Goal: Information Seeking & Learning: Learn about a topic

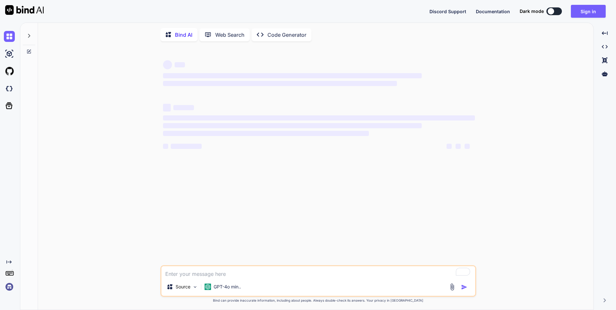
type textarea "x"
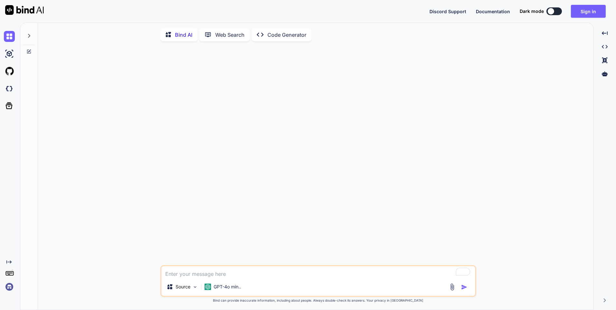
click at [179, 274] on textarea "To enrich screen reader interactions, please activate Accessibility in Grammarl…" at bounding box center [319, 272] width 314 height 12
click at [585, 11] on button "Sign in" at bounding box center [588, 11] width 35 height 13
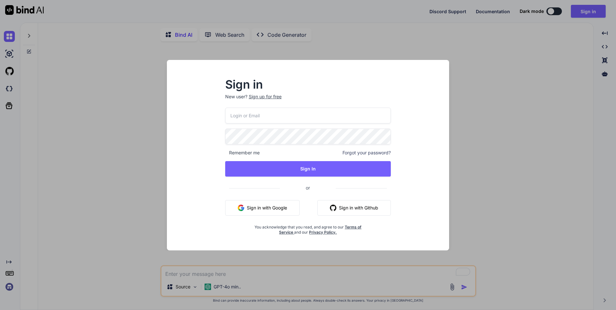
type input "[EMAIL_ADDRESS][DOMAIN_NAME]"
click at [256, 205] on button "Sign in with Google" at bounding box center [262, 207] width 74 height 15
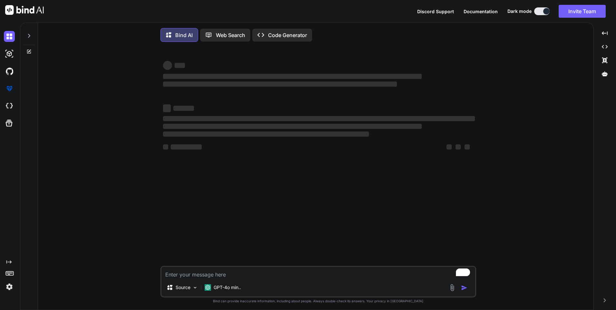
type textarea "x"
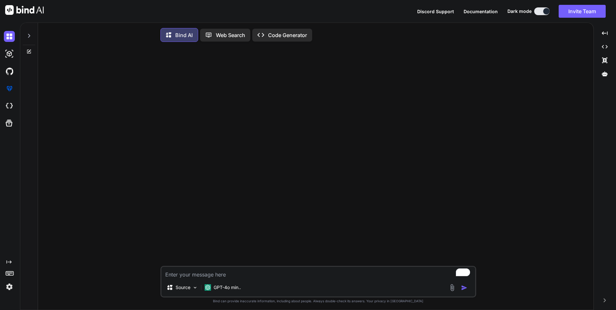
drag, startPoint x: 296, startPoint y: 216, endPoint x: 264, endPoint y: 232, distance: 35.3
click at [295, 216] on div at bounding box center [319, 156] width 315 height 219
click at [191, 277] on textarea "To enrich screen reader interactions, please activate Accessibility in Grammarl…" at bounding box center [319, 273] width 314 height 12
type textarea "c"
type textarea "x"
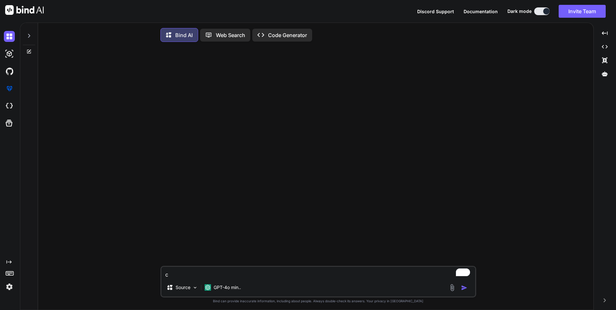
type textarea "cr"
type textarea "x"
type textarea "cre"
type textarea "x"
type textarea "crea"
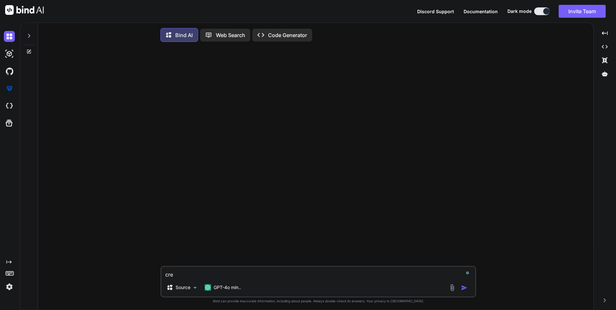
type textarea "x"
type textarea "creat"
type textarea "x"
type textarea "create"
type textarea "x"
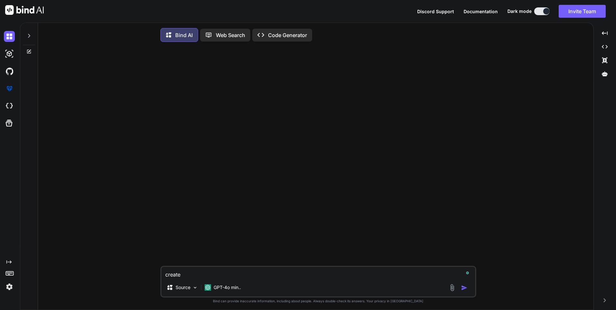
type textarea "create"
type textarea "x"
type textarea "create t"
type textarea "x"
type textarea "create te"
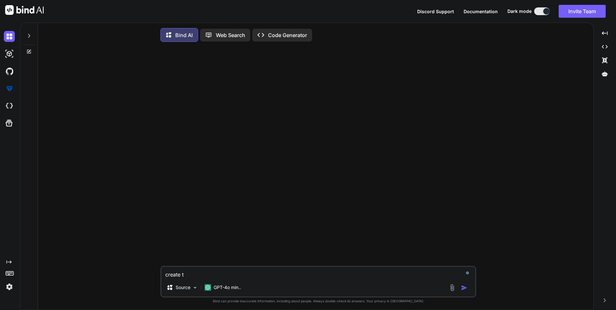
type textarea "x"
type textarea "create tes"
type textarea "x"
type textarea "create test"
type textarea "x"
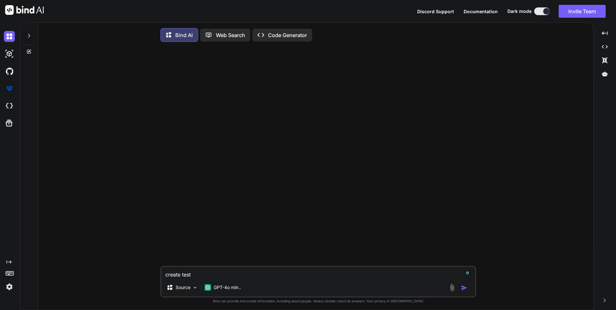
type textarea "create test"
type textarea "x"
type textarea "create test c"
type textarea "x"
type textarea "create test ca"
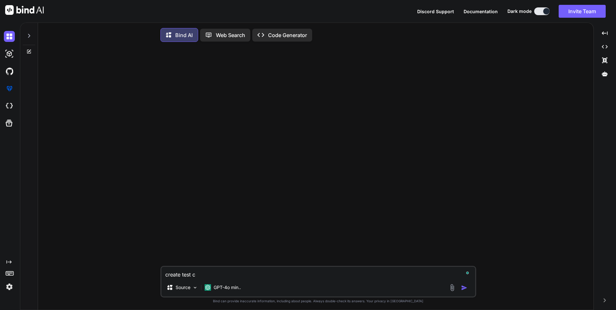
type textarea "x"
type textarea "create test cas"
type textarea "x"
type textarea "create test case"
type textarea "x"
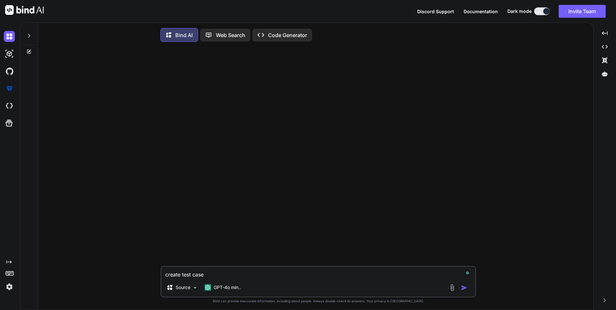
type textarea "create test cases"
type textarea "x"
type textarea "create test cases"
type textarea "x"
type textarea "create test cases f"
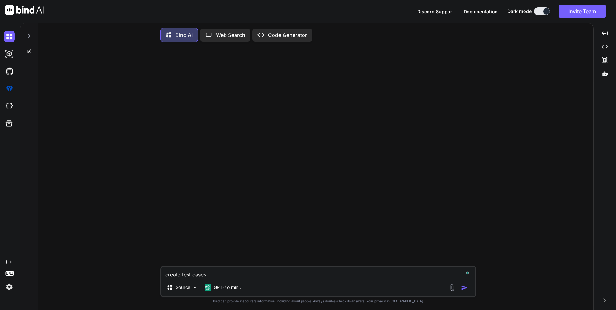
type textarea "x"
type textarea "create test cases fo"
type textarea "x"
type textarea "create test cases for"
type textarea "x"
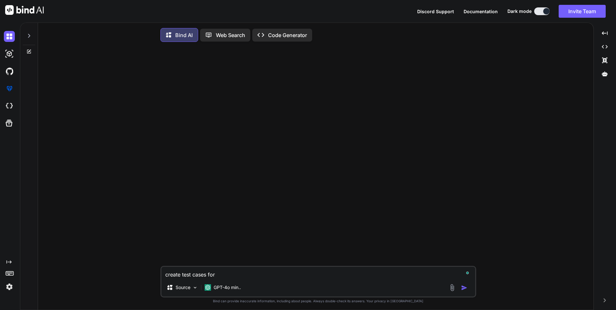
type textarea "create test cases for"
type textarea "x"
type textarea "create test cases for s"
type textarea "x"
type textarea "create test cases for su"
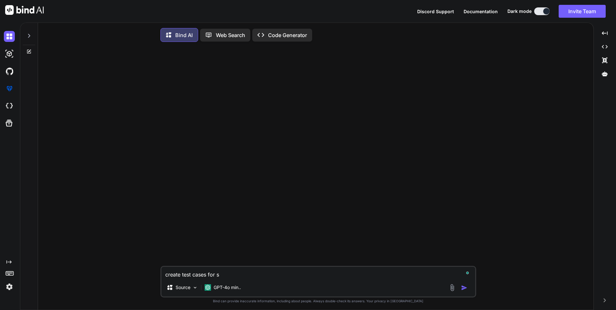
type textarea "x"
type textarea "create test cases for sup"
type textarea "x"
type textarea "create test cases for supe"
type textarea "x"
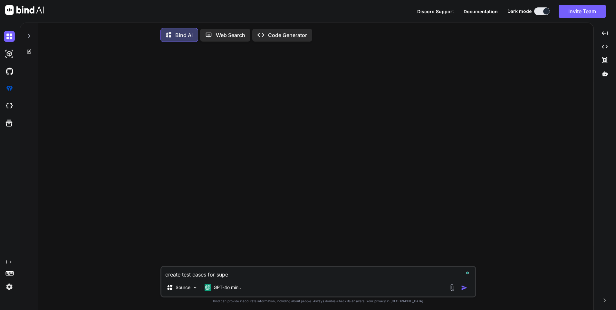
type textarea "create test cases for super"
type textarea "x"
type textarea "create test cases for super"
type textarea "x"
type textarea "create test cases for super a"
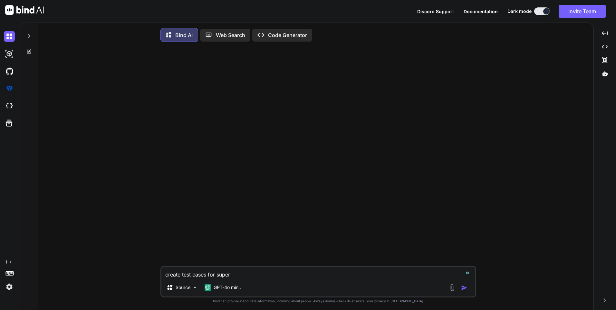
type textarea "x"
type textarea "create test cases for super"
type textarea "x"
type textarea "create test cases for super"
type textarea "x"
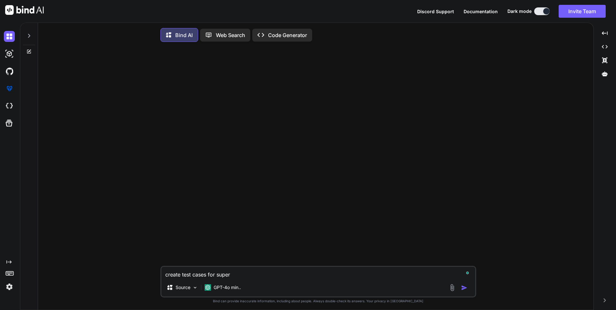
type textarea "create test cases for supe"
type textarea "x"
type textarea "create test cases for sup"
type textarea "x"
type textarea "create test cases for su"
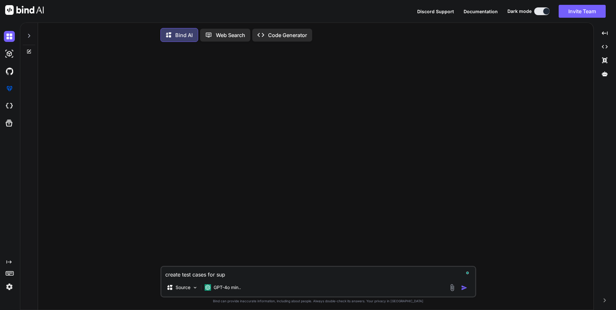
type textarea "x"
type textarea "create test cases for s"
type textarea "x"
type textarea "create test cases for"
type textarea "x"
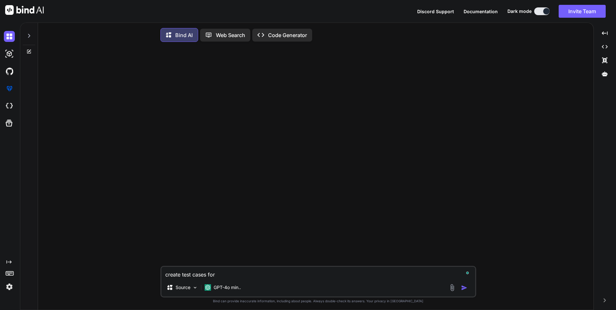
paste textarea "Super Admin dashboard functionality."
type textarea "create test cases for Super Admin dashboard functionality."
type textarea "x"
type textarea "create test cases for Super Admin dashboard functionality."
click at [464, 288] on img "button" at bounding box center [464, 288] width 6 height 6
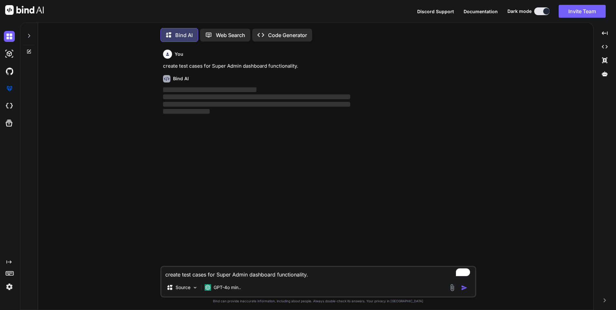
scroll to position [3, 0]
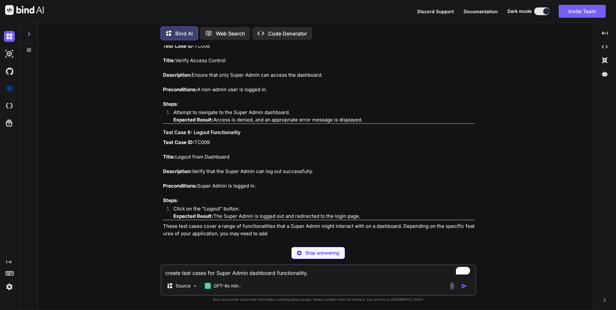
type textarea "x"
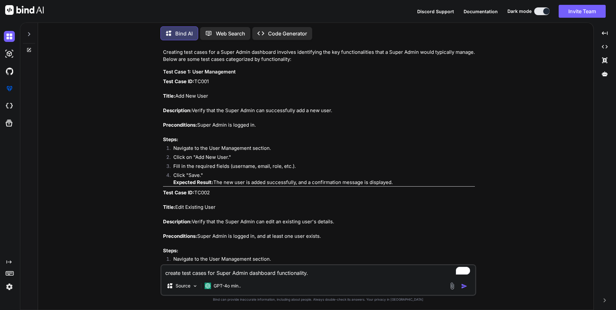
scroll to position [0, 0]
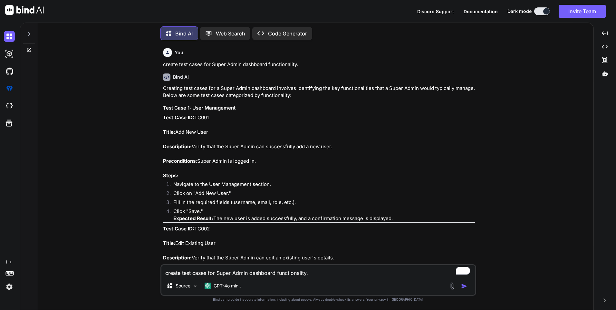
drag, startPoint x: 193, startPoint y: 144, endPoint x: 341, endPoint y: 147, distance: 148.0
click at [341, 147] on p "Test Case ID: TC001 Title: Add New User Description: Verify that the Super Admi…" at bounding box center [319, 146] width 312 height 65
copy p "Verify that the Super Admin can successfully add a new user."
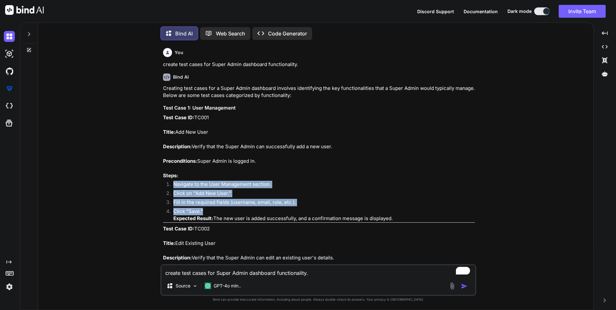
drag, startPoint x: 173, startPoint y: 182, endPoint x: 213, endPoint y: 210, distance: 48.9
click at [213, 210] on ol "Navigate to the User Management section. Click on "Add New User." Fill in the r…" at bounding box center [319, 202] width 312 height 42
copy ol "Navigate to the User Management section. Click on "Add New User." Fill in the r…"
drag, startPoint x: 216, startPoint y: 218, endPoint x: 414, endPoint y: 218, distance: 197.9
click at [414, 218] on li "Click "Save." Expected Result: The new user is added successfully, and a confir…" at bounding box center [321, 215] width 307 height 15
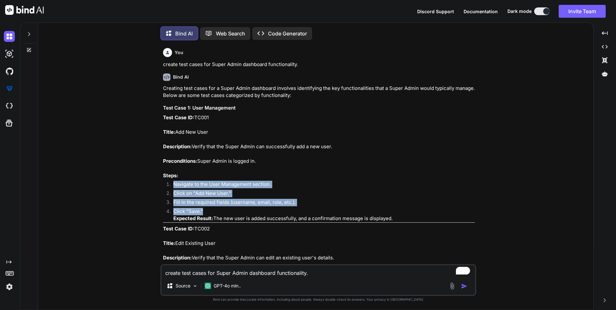
copy li "The new user is added successfully, and a confirmation message is displayed."
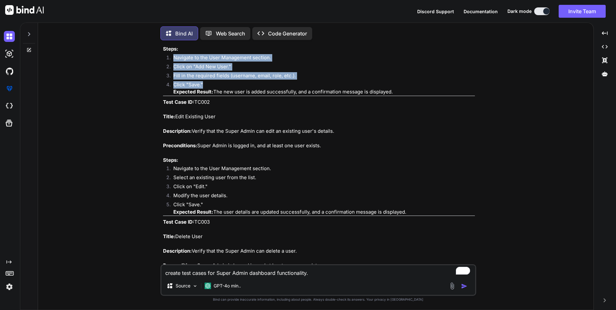
scroll to position [129, 0]
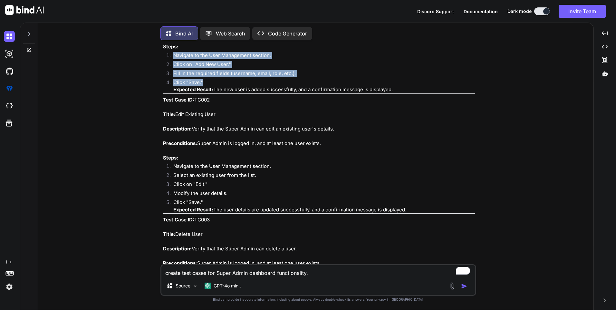
drag, startPoint x: 193, startPoint y: 129, endPoint x: 344, endPoint y: 128, distance: 151.5
click at [344, 128] on p "Test Case ID: TC002 Title: Edit Existing User Description: Verify that the Supe…" at bounding box center [319, 128] width 312 height 65
copy p "Verify that the Super Admin can edit an existing user's details."
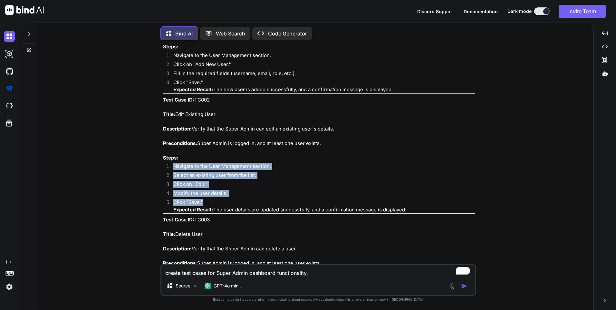
drag, startPoint x: 206, startPoint y: 203, endPoint x: 174, endPoint y: 169, distance: 47.4
click at [174, 169] on ol "Navigate to the User Management section. Select an existing user from the list.…" at bounding box center [319, 188] width 312 height 51
copy ol "Navigate to the User Management section. Select an existing user from the list.…"
drag, startPoint x: 215, startPoint y: 208, endPoint x: 415, endPoint y: 211, distance: 199.9
click at [415, 211] on li "Click "Save." Expected Result: The user details are updated successfully, and a…" at bounding box center [321, 206] width 307 height 15
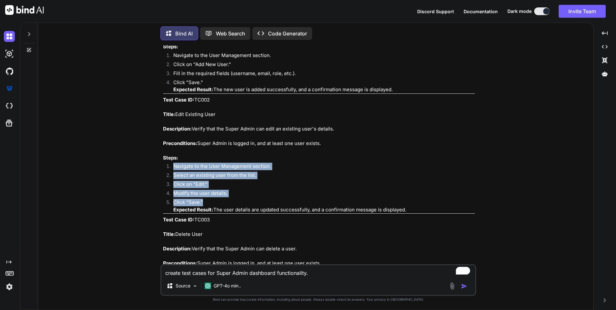
copy li "The user details are updated successfully, and a confirmation message is displa…"
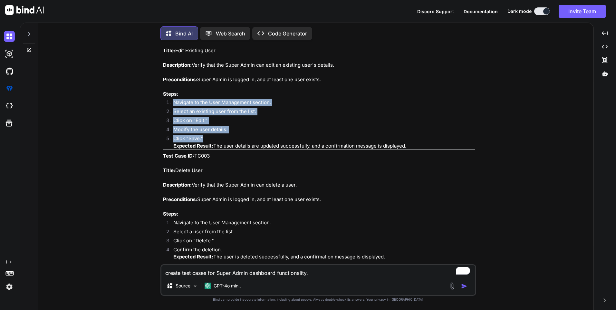
scroll to position [193, 0]
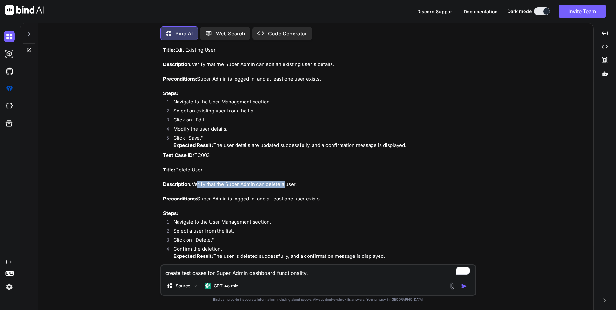
drag, startPoint x: 196, startPoint y: 183, endPoint x: 287, endPoint y: 184, distance: 90.6
click at [286, 184] on p "Test Case ID: TC003 Title: Delete User Description: Verify that the Super Admin…" at bounding box center [319, 184] width 312 height 65
drag, startPoint x: 287, startPoint y: 184, endPoint x: 260, endPoint y: 192, distance: 27.3
click at [260, 192] on p "Test Case ID: TC003 Title: Delete User Description: Verify that the Super Admin…" at bounding box center [319, 184] width 312 height 65
drag, startPoint x: 193, startPoint y: 182, endPoint x: 333, endPoint y: 187, distance: 140.0
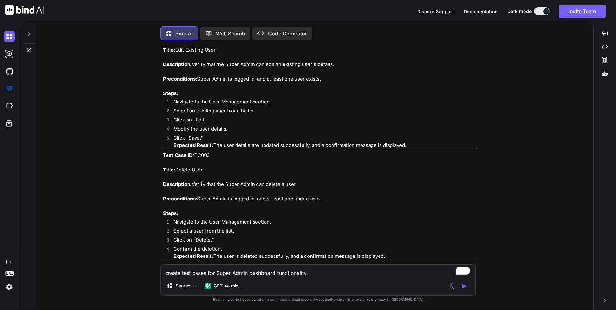
click at [333, 187] on p "Test Case ID: TC003 Title: Delete User Description: Verify that the Super Admin…" at bounding box center [319, 184] width 312 height 65
copy p "Verify that the Super Admin can delete a user."
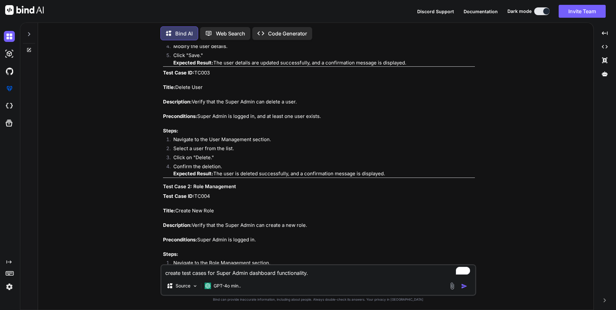
scroll to position [290, 0]
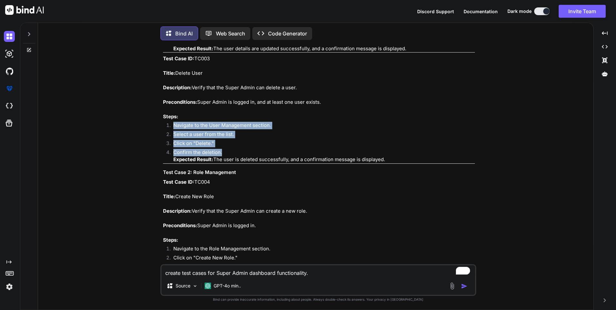
drag, startPoint x: 225, startPoint y: 152, endPoint x: 173, endPoint y: 123, distance: 59.7
click at [173, 123] on ol "Navigate to the User Management section. Select a user from the list. Click on …" at bounding box center [319, 143] width 312 height 42
copy ol "Navigate to the User Management section. Select a user from the list. Click on …"
drag, startPoint x: 215, startPoint y: 159, endPoint x: 389, endPoint y: 160, distance: 174.4
click at [389, 160] on li "Confirm the deletion. Expected Result: The user is deleted successfully, and a …" at bounding box center [321, 156] width 307 height 15
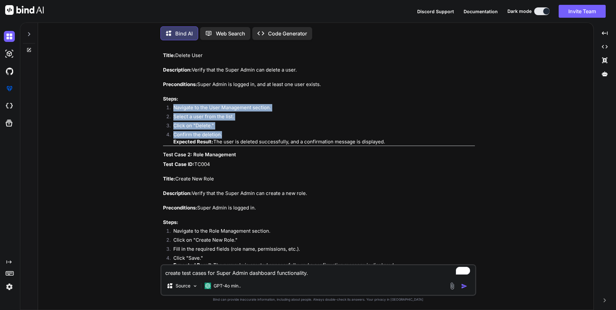
scroll to position [322, 0]
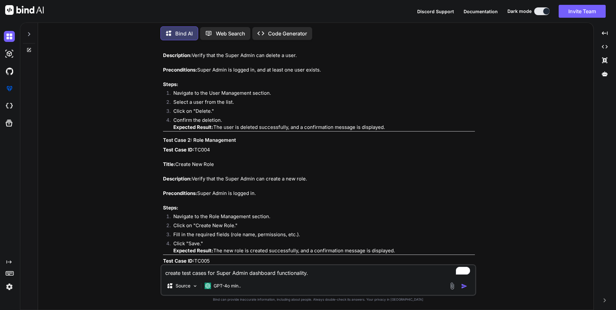
drag, startPoint x: 200, startPoint y: 173, endPoint x: 229, endPoint y: 174, distance: 29.0
click at [229, 173] on p "Test Case ID: TC004 Title: Create New Role Description: Verify that the Super A…" at bounding box center [319, 178] width 312 height 65
drag, startPoint x: 195, startPoint y: 180, endPoint x: 263, endPoint y: 180, distance: 68.0
click at [263, 180] on p "Test Case ID: TC004 Title: Create New Role Description: Verify that the Super A…" at bounding box center [319, 178] width 312 height 65
click at [200, 183] on p "Test Case ID: TC004 Title: Create New Role Description: Verify that the Super A…" at bounding box center [319, 178] width 312 height 65
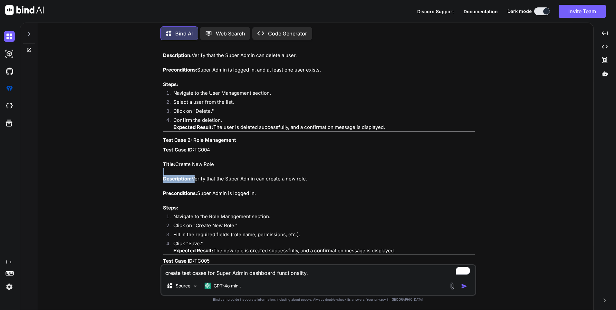
drag, startPoint x: 194, startPoint y: 179, endPoint x: 325, endPoint y: 175, distance: 130.6
click at [325, 175] on p "Test Case ID: TC004 Title: Create New Role Description: Verify that the Super A…" at bounding box center [319, 178] width 312 height 65
drag, startPoint x: 325, startPoint y: 175, endPoint x: 316, endPoint y: 191, distance: 18.6
click at [316, 191] on p "Test Case ID: TC004 Title: Create New Role Description: Verify that the Super A…" at bounding box center [319, 178] width 312 height 65
drag, startPoint x: 310, startPoint y: 179, endPoint x: 193, endPoint y: 181, distance: 117.7
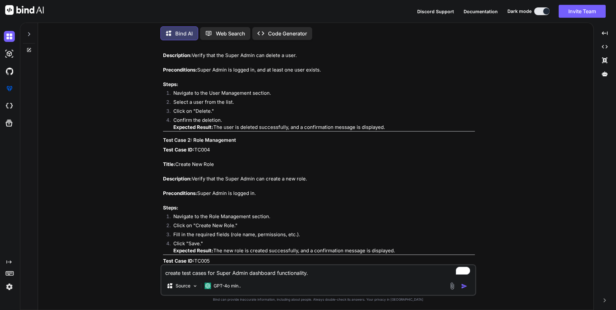
click at [193, 181] on p "Test Case ID: TC004 Title: Create New Role Description: Verify that the Super A…" at bounding box center [319, 178] width 312 height 65
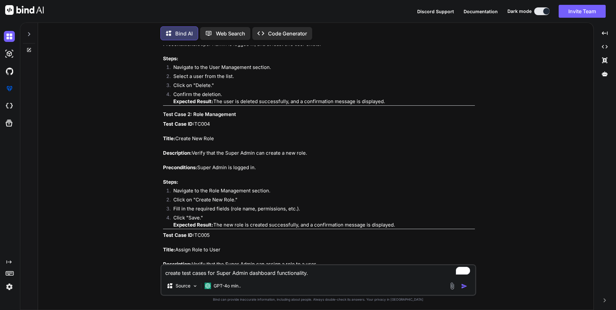
scroll to position [387, 0]
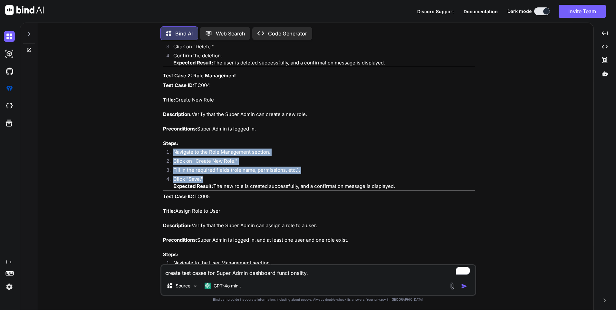
drag, startPoint x: 202, startPoint y: 179, endPoint x: 170, endPoint y: 148, distance: 44.7
click at [170, 148] on div "Creating test cases for a Super Admin dashboard involves identifying the key fu…" at bounding box center [319, 219] width 312 height 1043
drag, startPoint x: 215, startPoint y: 183, endPoint x: 405, endPoint y: 187, distance: 189.6
click at [405, 187] on li "Click "Save." Expected Result: The new role is created successfully, and a conf…" at bounding box center [321, 183] width 307 height 15
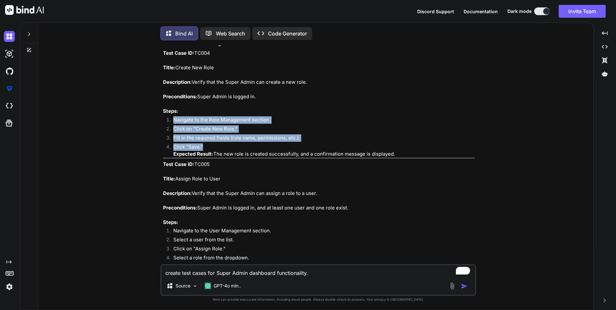
drag, startPoint x: 193, startPoint y: 193, endPoint x: 337, endPoint y: 194, distance: 143.5
click at [337, 194] on p "Test Case ID: TC005 Title: Assign Role to User Description: Verify that the Sup…" at bounding box center [319, 193] width 312 height 65
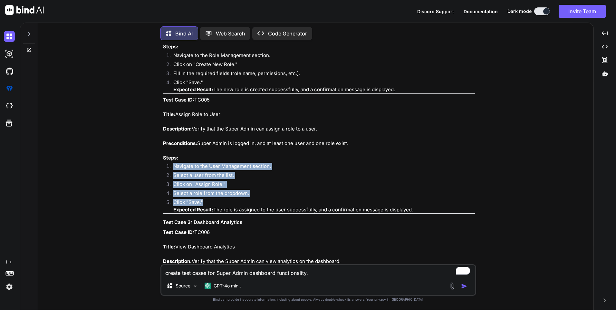
drag, startPoint x: 207, startPoint y: 204, endPoint x: 173, endPoint y: 164, distance: 52.6
click at [173, 164] on ol "Navigate to the User Management section. Select a user from the list. Click on …" at bounding box center [319, 188] width 312 height 51
drag, startPoint x: 214, startPoint y: 208, endPoint x: 433, endPoint y: 209, distance: 218.9
click at [433, 209] on li "Click "Save." Expected Result: The role is assigned to the user successfully, a…" at bounding box center [321, 206] width 307 height 15
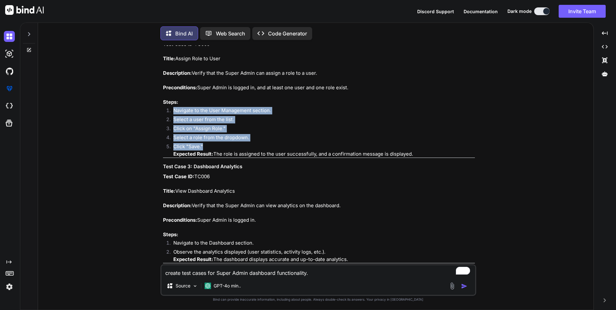
scroll to position [548, 0]
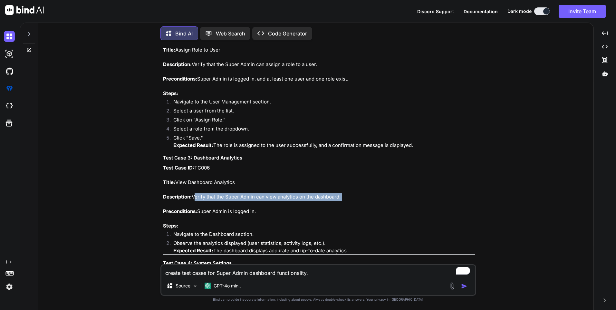
drag, startPoint x: 193, startPoint y: 197, endPoint x: 248, endPoint y: 203, distance: 55.1
click at [248, 203] on p "Test Case ID: TC006 Title: View Dashboard Analytics Description: Verify that th…" at bounding box center [319, 196] width 312 height 65
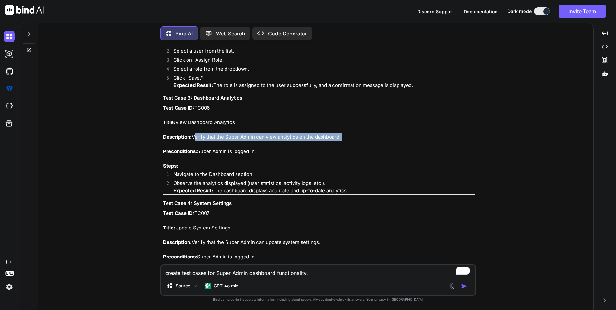
scroll to position [612, 0]
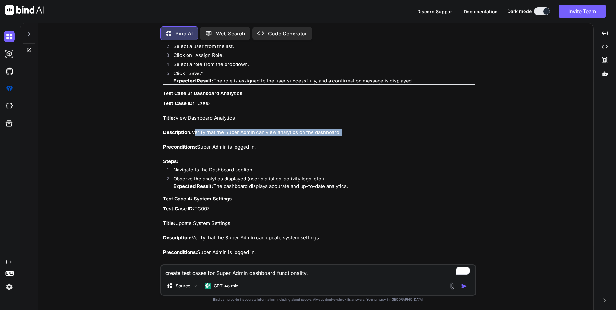
drag, startPoint x: 173, startPoint y: 168, endPoint x: 350, endPoint y: 190, distance: 178.6
click at [350, 190] on ol "Navigate to the Dashboard section. Observe the analytics displayed (user statis…" at bounding box center [319, 178] width 312 height 24
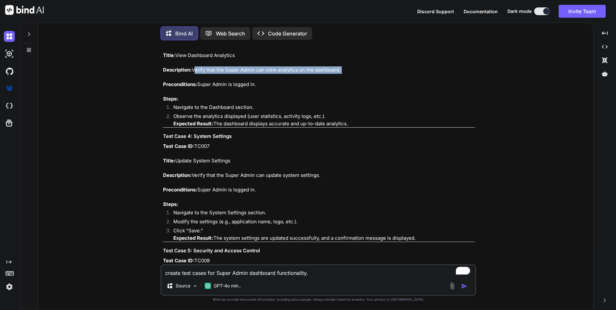
scroll to position [677, 0]
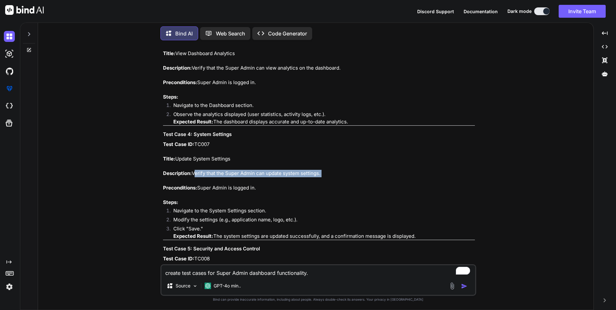
drag, startPoint x: 195, startPoint y: 172, endPoint x: 335, endPoint y: 180, distance: 140.5
click at [335, 180] on p "Test Case ID: TC007 Title: Update System Settings Description: Verify that the …" at bounding box center [319, 173] width 312 height 65
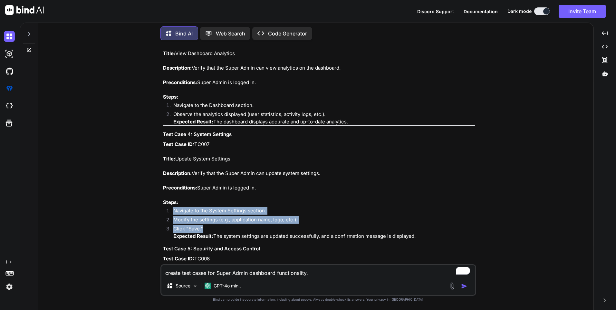
drag, startPoint x: 174, startPoint y: 211, endPoint x: 211, endPoint y: 230, distance: 41.4
click at [211, 230] on ol "Navigate to the System Settings section. Modify the settings (e.g., application…" at bounding box center [319, 223] width 312 height 33
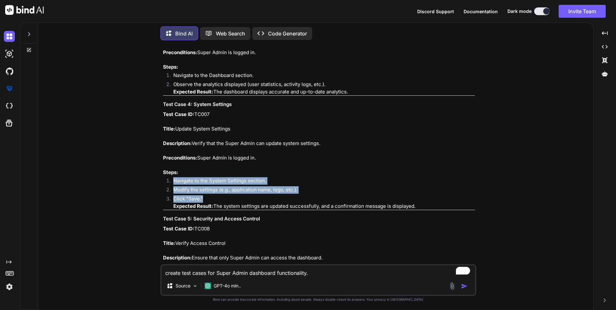
scroll to position [741, 0]
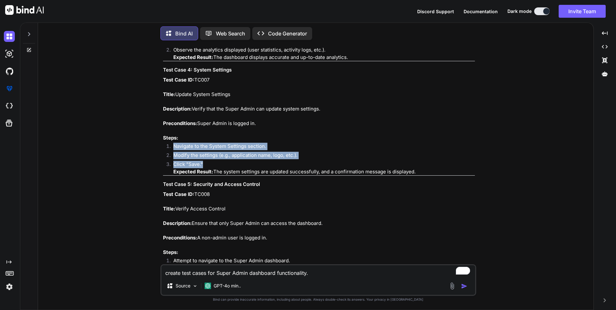
drag, startPoint x: 215, startPoint y: 170, endPoint x: 432, endPoint y: 169, distance: 216.6
click at [432, 169] on li "Click "Save." Expected Result: The system settings are updated successfully, an…" at bounding box center [321, 168] width 307 height 15
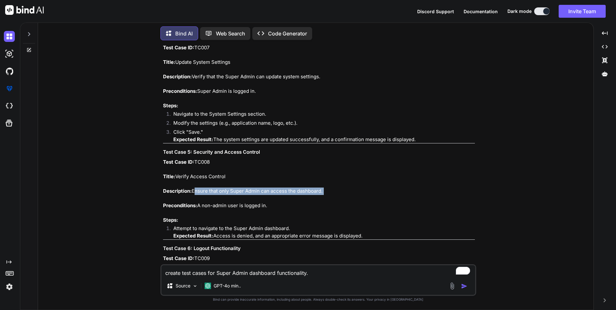
drag, startPoint x: 194, startPoint y: 191, endPoint x: 332, endPoint y: 196, distance: 138.1
click at [332, 196] on p "Test Case ID: TC008 Title: Verify Access Control Description: Ensure that only …" at bounding box center [319, 191] width 312 height 65
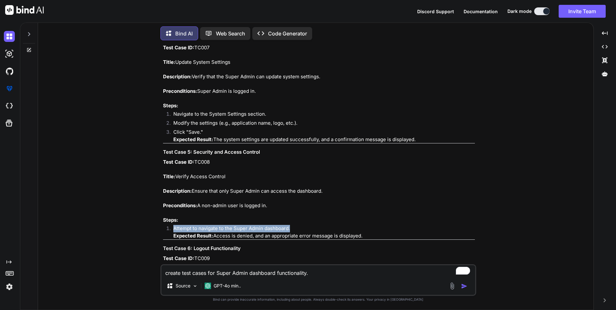
drag, startPoint x: 173, startPoint y: 225, endPoint x: 301, endPoint y: 228, distance: 128.0
click at [301, 228] on li "Attempt to navigate to the Super Admin dashboard. Expected Result: Access is de…" at bounding box center [321, 232] width 307 height 15
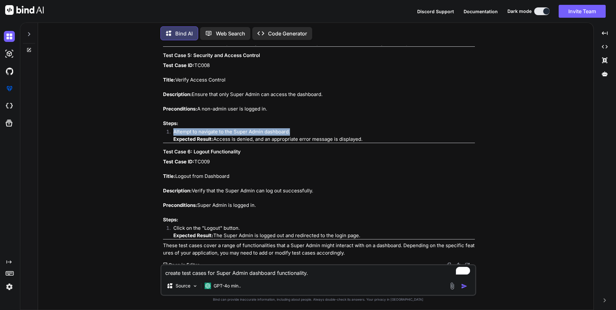
scroll to position [874, 0]
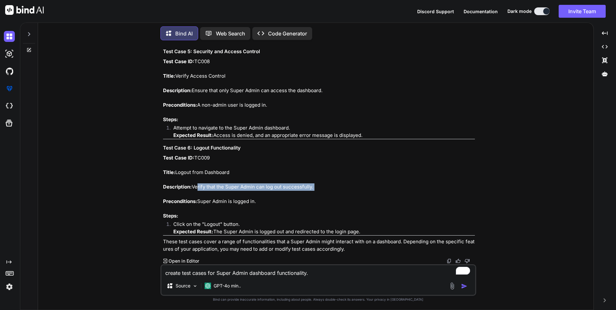
drag, startPoint x: 195, startPoint y: 185, endPoint x: 300, endPoint y: 191, distance: 104.9
click at [300, 191] on p "Test Case ID: TC009 Title: Logout from Dashboard Description: Verify that the S…" at bounding box center [319, 186] width 312 height 65
click at [301, 193] on p "Test Case ID: TC009 Title: Logout from Dashboard Description: Verify that the S…" at bounding box center [319, 186] width 312 height 65
drag, startPoint x: 317, startPoint y: 184, endPoint x: 195, endPoint y: 189, distance: 122.3
click at [195, 189] on p "Test Case ID: TC009 Title: Logout from Dashboard Description: Verify that the S…" at bounding box center [319, 186] width 312 height 65
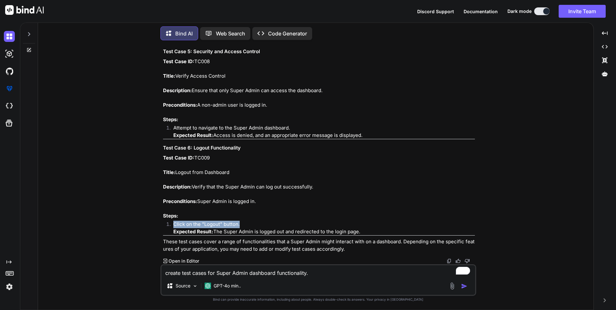
drag, startPoint x: 173, startPoint y: 225, endPoint x: 281, endPoint y: 225, distance: 108.0
click at [281, 225] on li "Click on the "Logout" button. Expected Result: The Super Admin is logged out an…" at bounding box center [321, 228] width 307 height 15
drag, startPoint x: 216, startPoint y: 232, endPoint x: 367, endPoint y: 233, distance: 151.5
click at [367, 233] on li "Click on the "Logout" button. Expected Result: The Super Admin is logged out an…" at bounding box center [321, 228] width 307 height 15
